Goal: Information Seeking & Learning: Check status

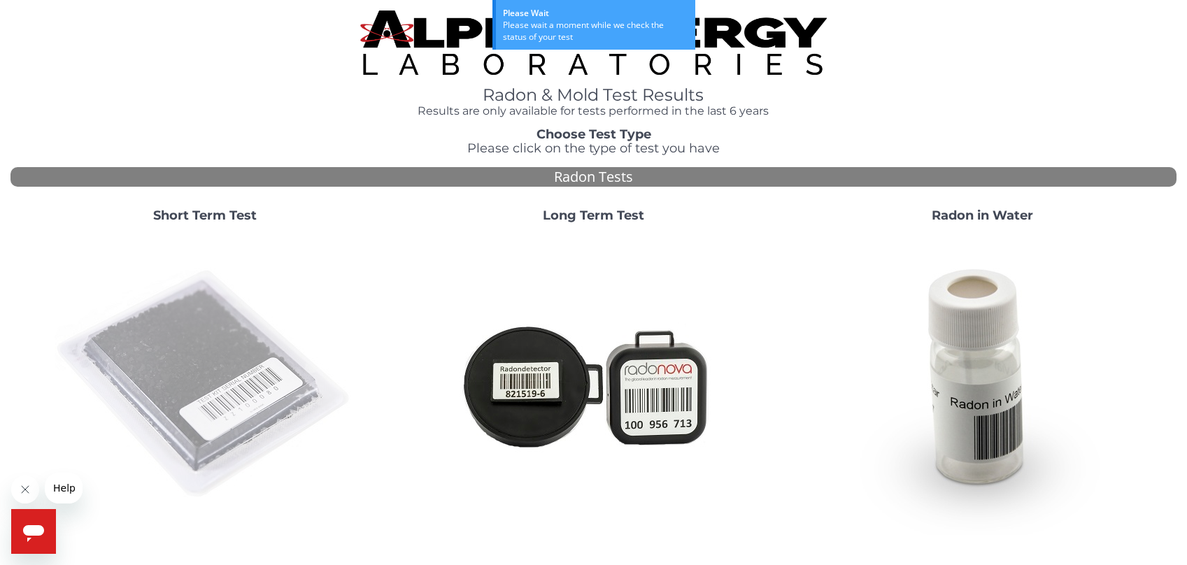
click at [243, 397] on img at bounding box center [205, 384] width 301 height 301
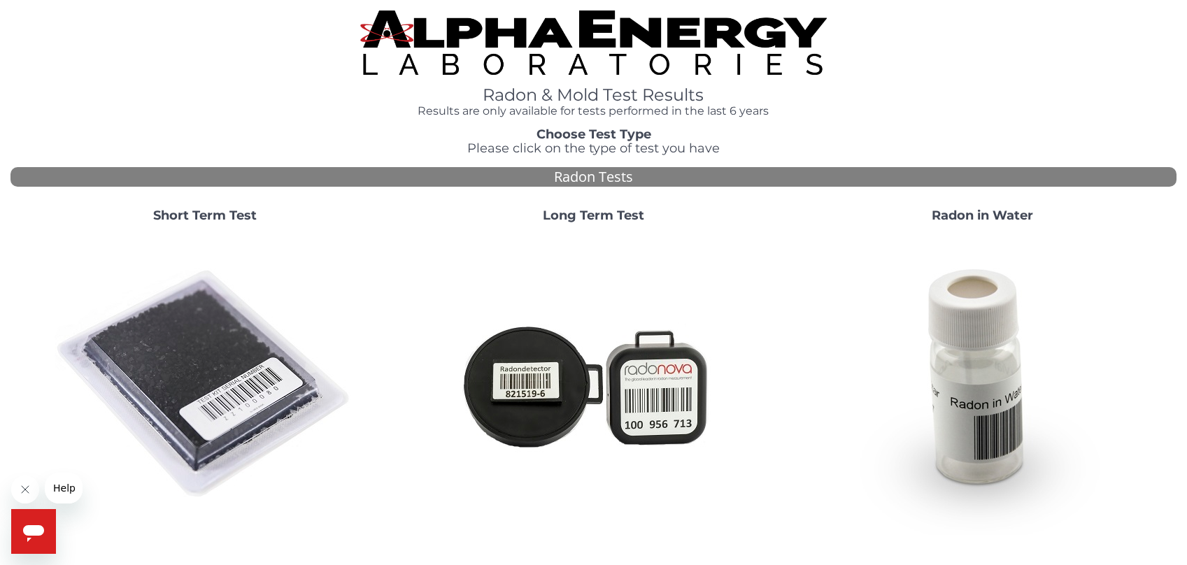
click at [157, 334] on img at bounding box center [205, 384] width 301 height 301
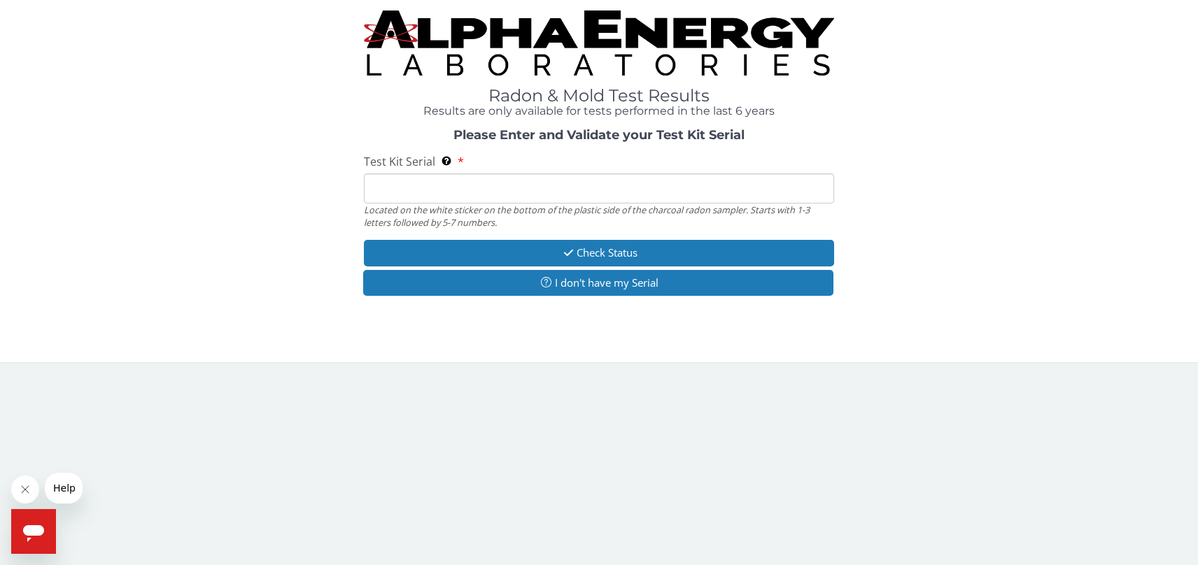
click at [402, 187] on input "Test Kit Serial Located on the white sticker on the bottom of the plastic side …" at bounding box center [599, 188] width 471 height 30
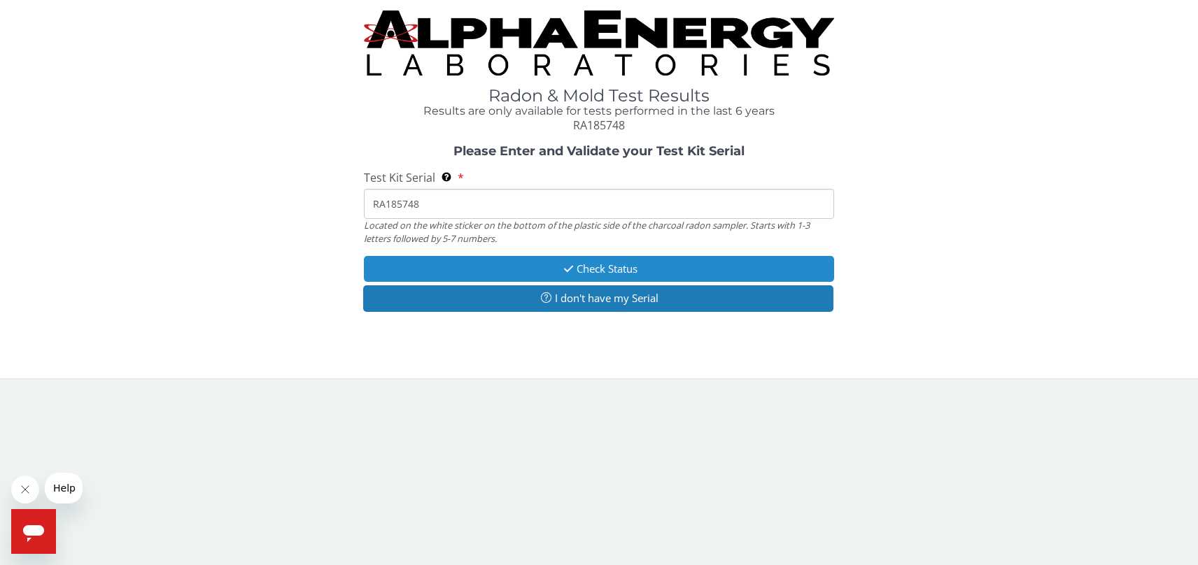
type input "RA185748"
click at [587, 268] on button "Check Status" at bounding box center [599, 269] width 471 height 26
